Goal: Complete application form

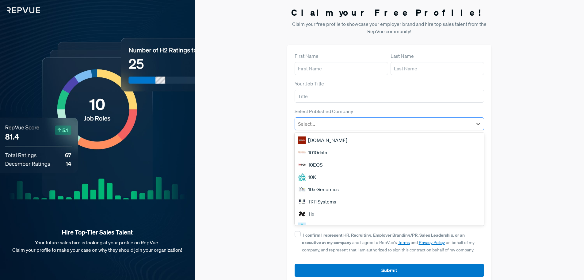
click at [297, 129] on div "Select..." at bounding box center [390, 123] width 190 height 13
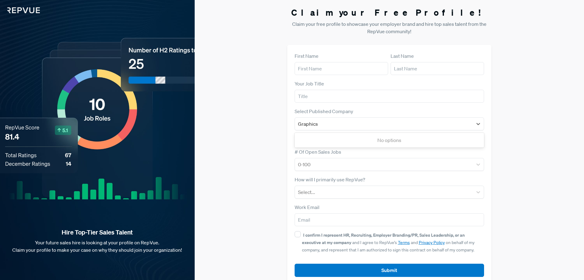
type input "Graphics"
click at [259, 82] on div "Claim your Free Profile! Claim your free profile to showcase your employer bran…" at bounding box center [390, 145] width 390 height 291
click at [349, 127] on div at bounding box center [384, 123] width 172 height 9
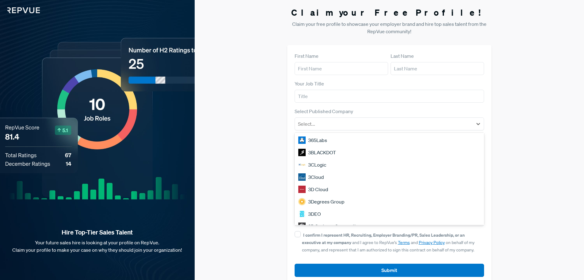
scroll to position [524, 0]
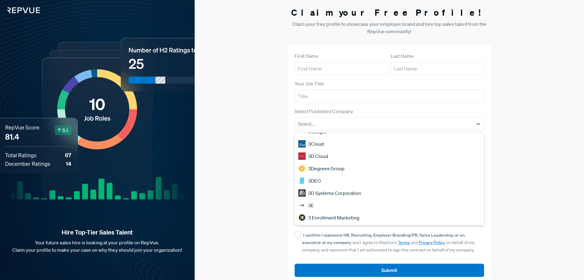
click at [538, 106] on div "Claim your Free Profile! Claim your free profile to showcase your employer bran…" at bounding box center [390, 145] width 390 height 291
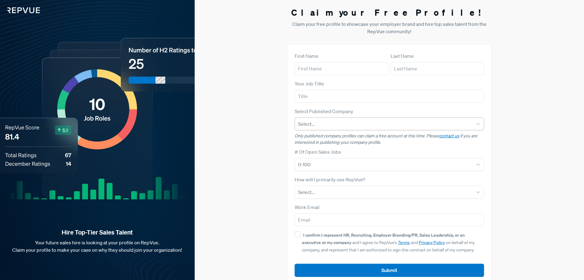
click at [337, 123] on div at bounding box center [384, 123] width 172 height 9
type input "graphic"
click at [87, 99] on div "Hire Top-Tier Sales Talent Your future sales hire is looking at your profile on…" at bounding box center [97, 145] width 195 height 291
